Goal: Information Seeking & Learning: Learn about a topic

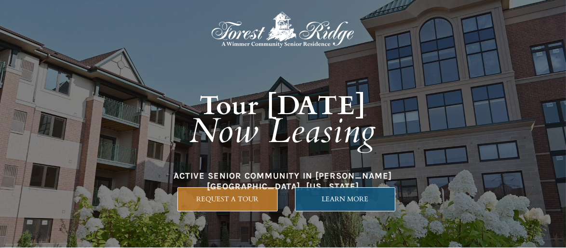
click at [338, 201] on span "LEARN MORE" at bounding box center [345, 199] width 99 height 8
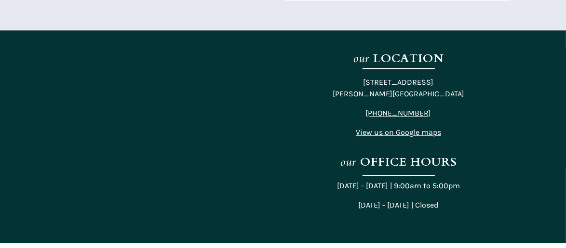
scroll to position [1900, 0]
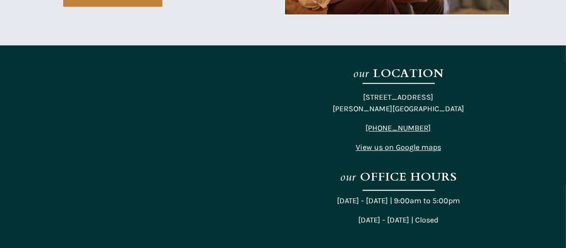
click at [370, 147] on span "View us on Google maps" at bounding box center [398, 147] width 85 height 9
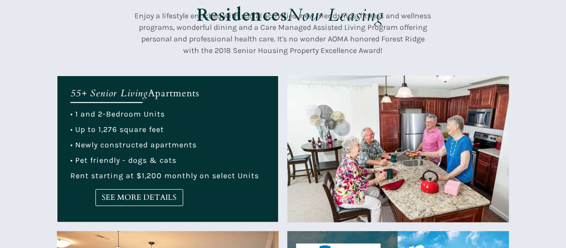
scroll to position [307, 0]
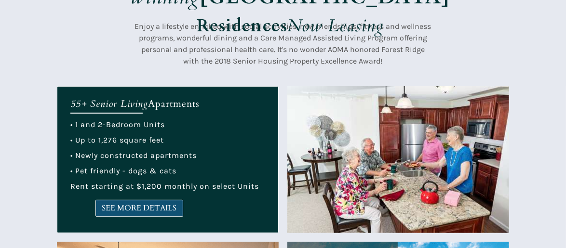
click at [135, 212] on span "SEE MORE DETAILS" at bounding box center [139, 208] width 87 height 9
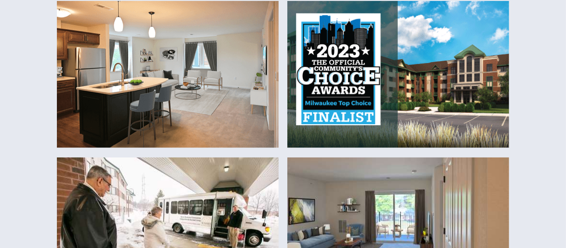
scroll to position [30, 0]
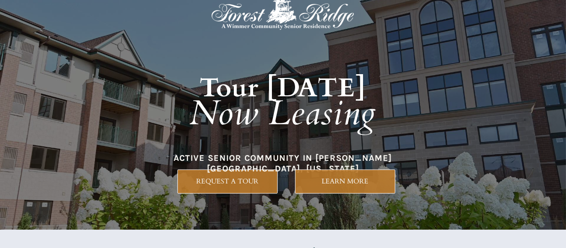
scroll to position [0, 0]
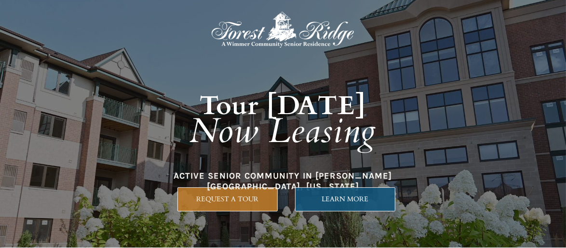
click at [339, 202] on span "LEARN MORE" at bounding box center [345, 199] width 99 height 8
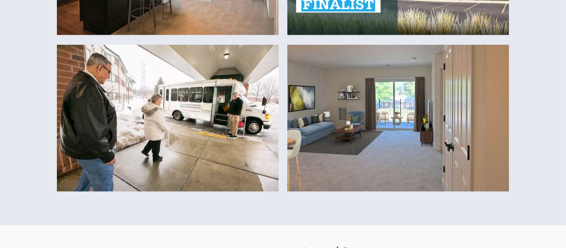
scroll to position [676, 0]
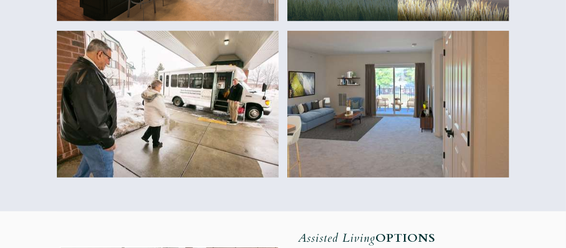
click at [186, 88] on img at bounding box center [168, 104] width 222 height 147
